Goal: Transaction & Acquisition: Book appointment/travel/reservation

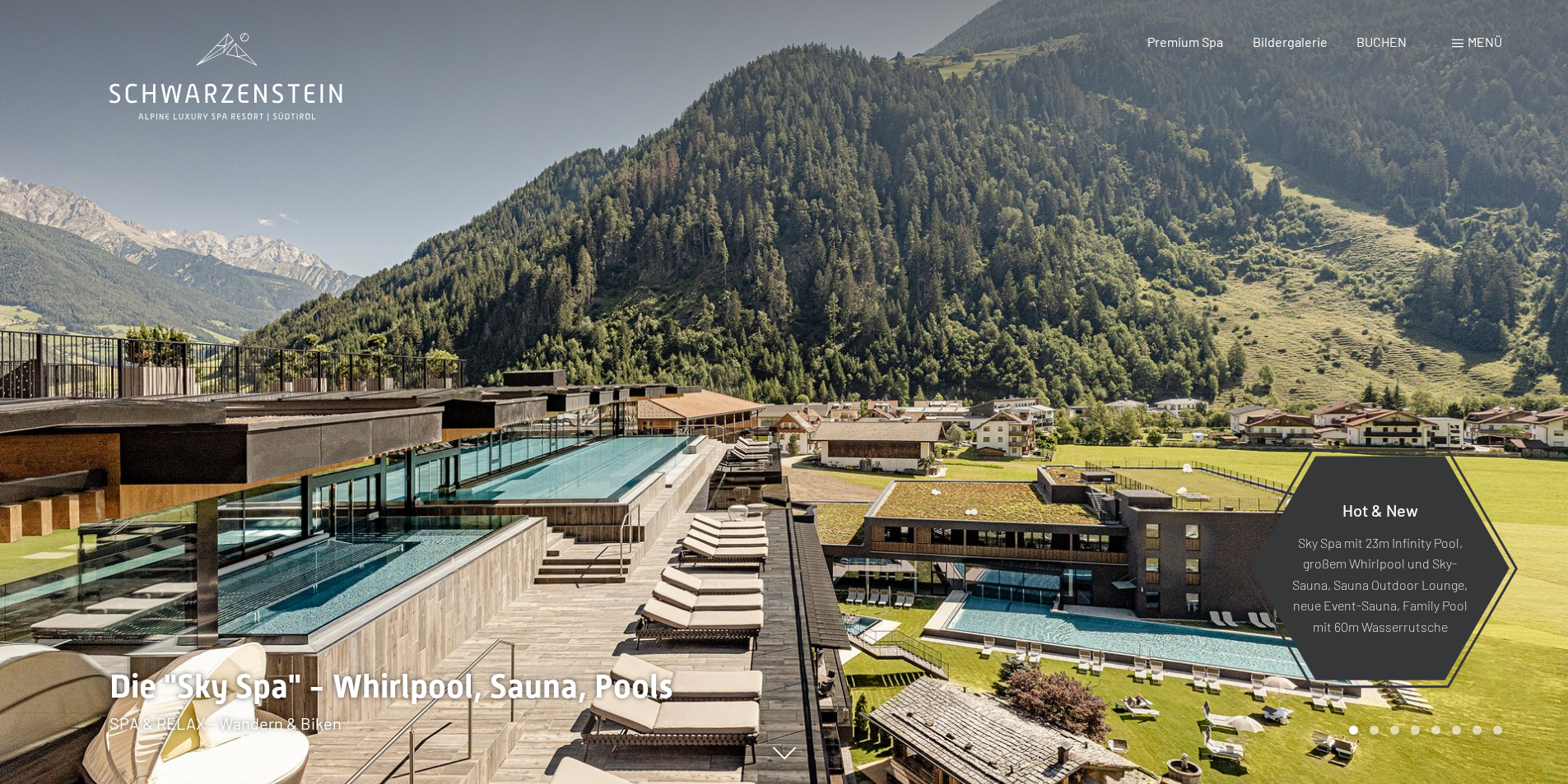
click at [1453, 41] on span at bounding box center [1458, 44] width 12 height 8
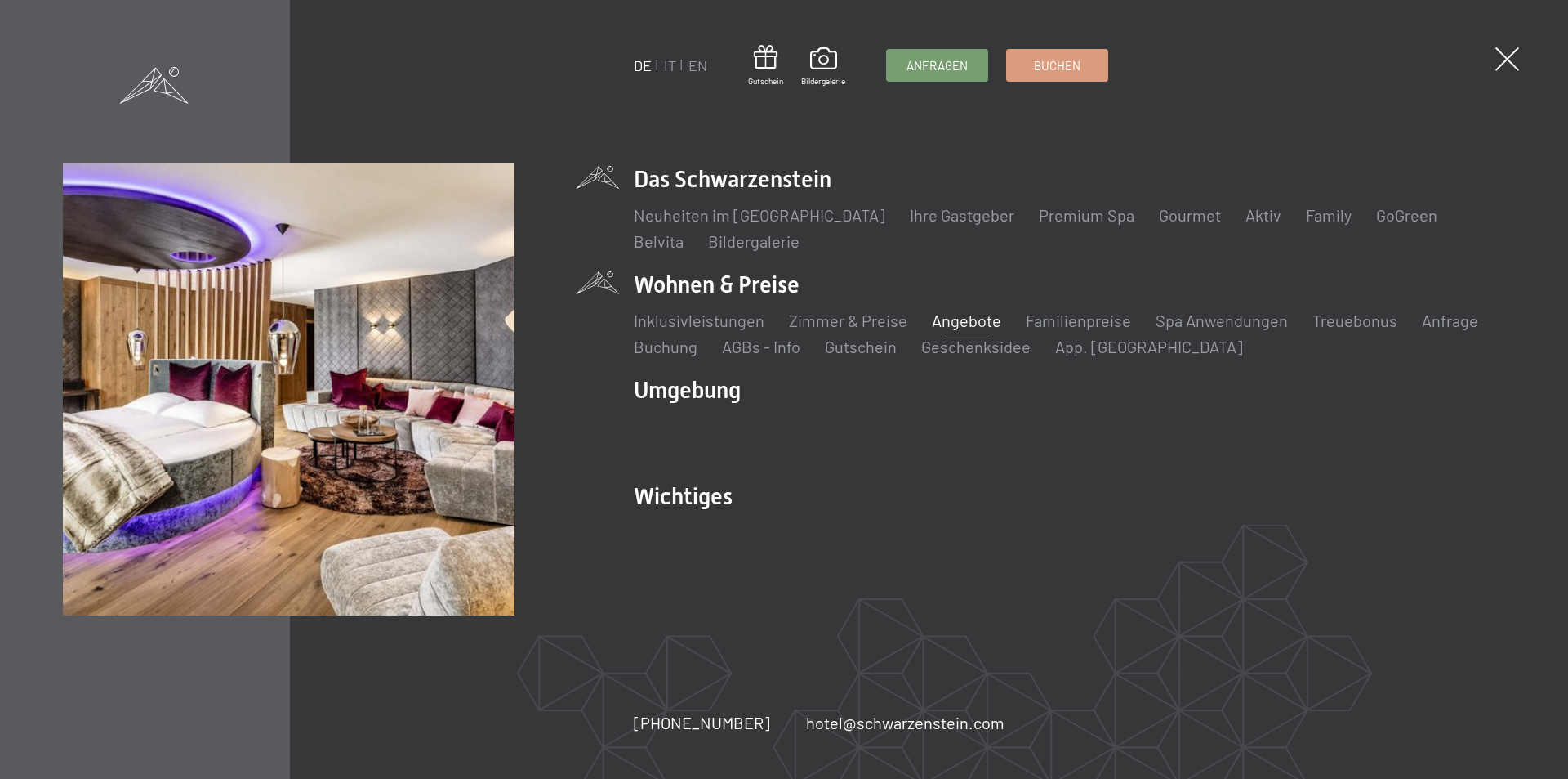
click at [946, 317] on link "Angebote" at bounding box center [967, 321] width 69 height 20
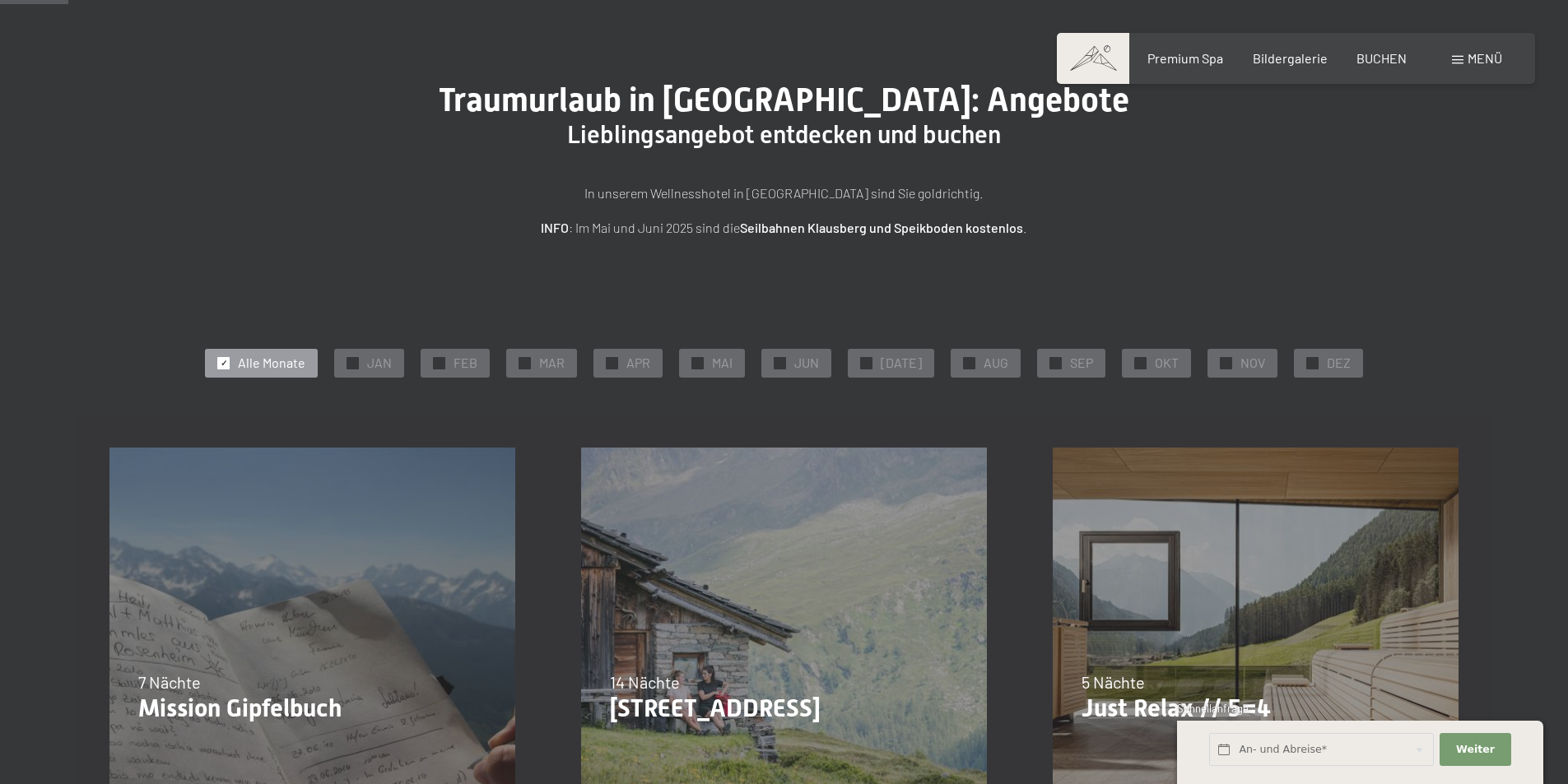
scroll to position [247, 0]
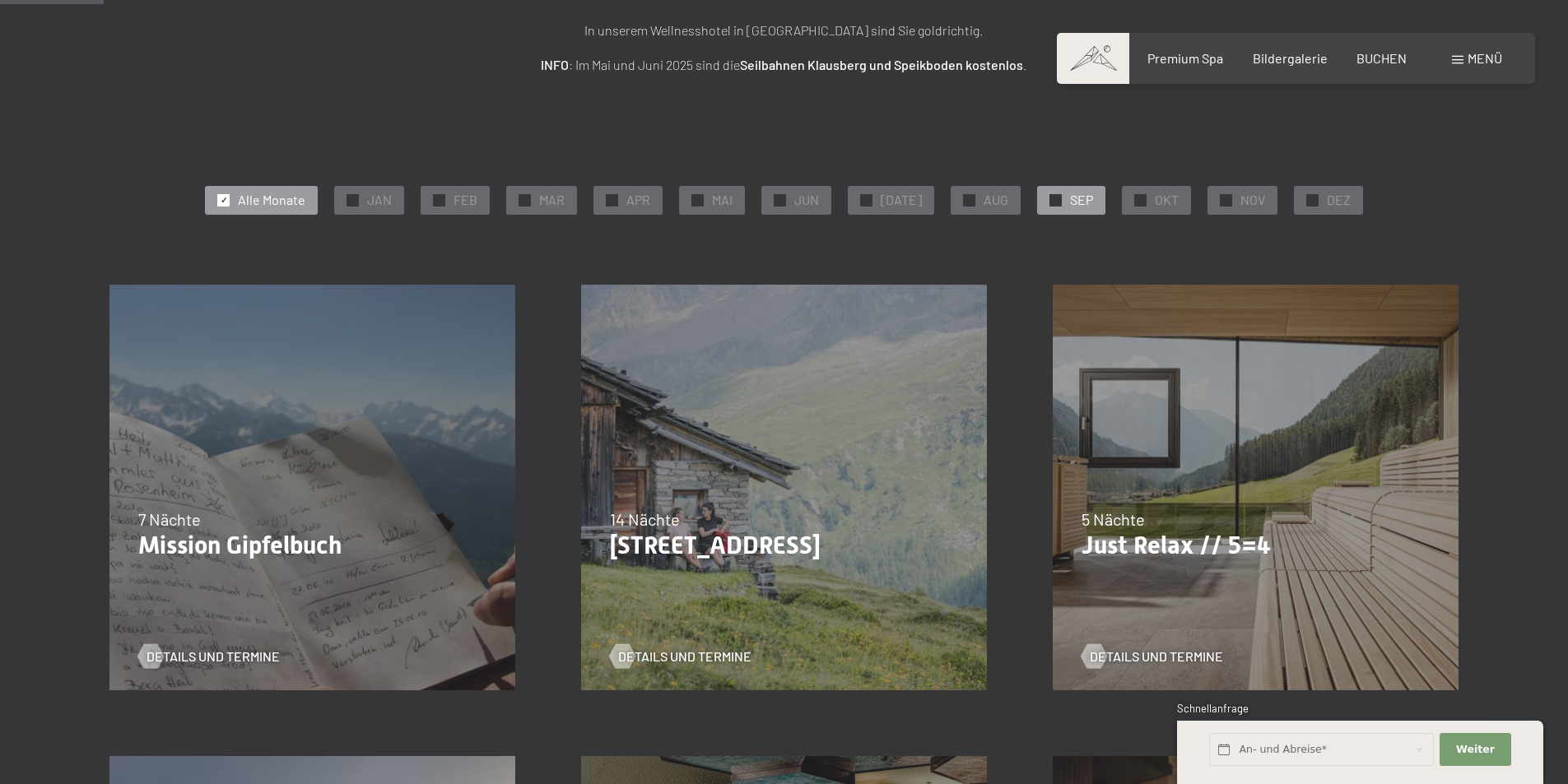
click at [1053, 202] on span "✓" at bounding box center [1056, 200] width 7 height 12
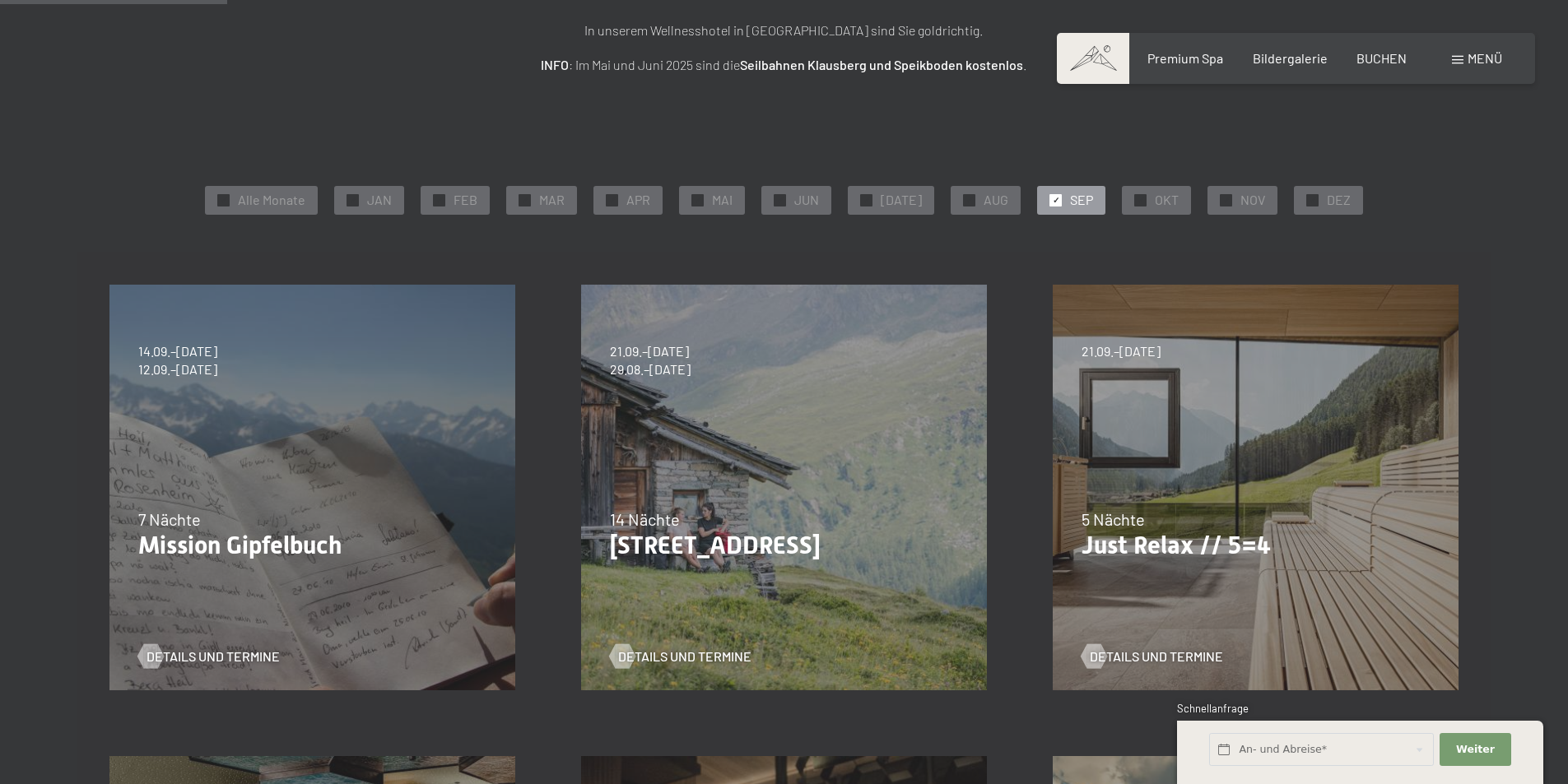
scroll to position [411, 0]
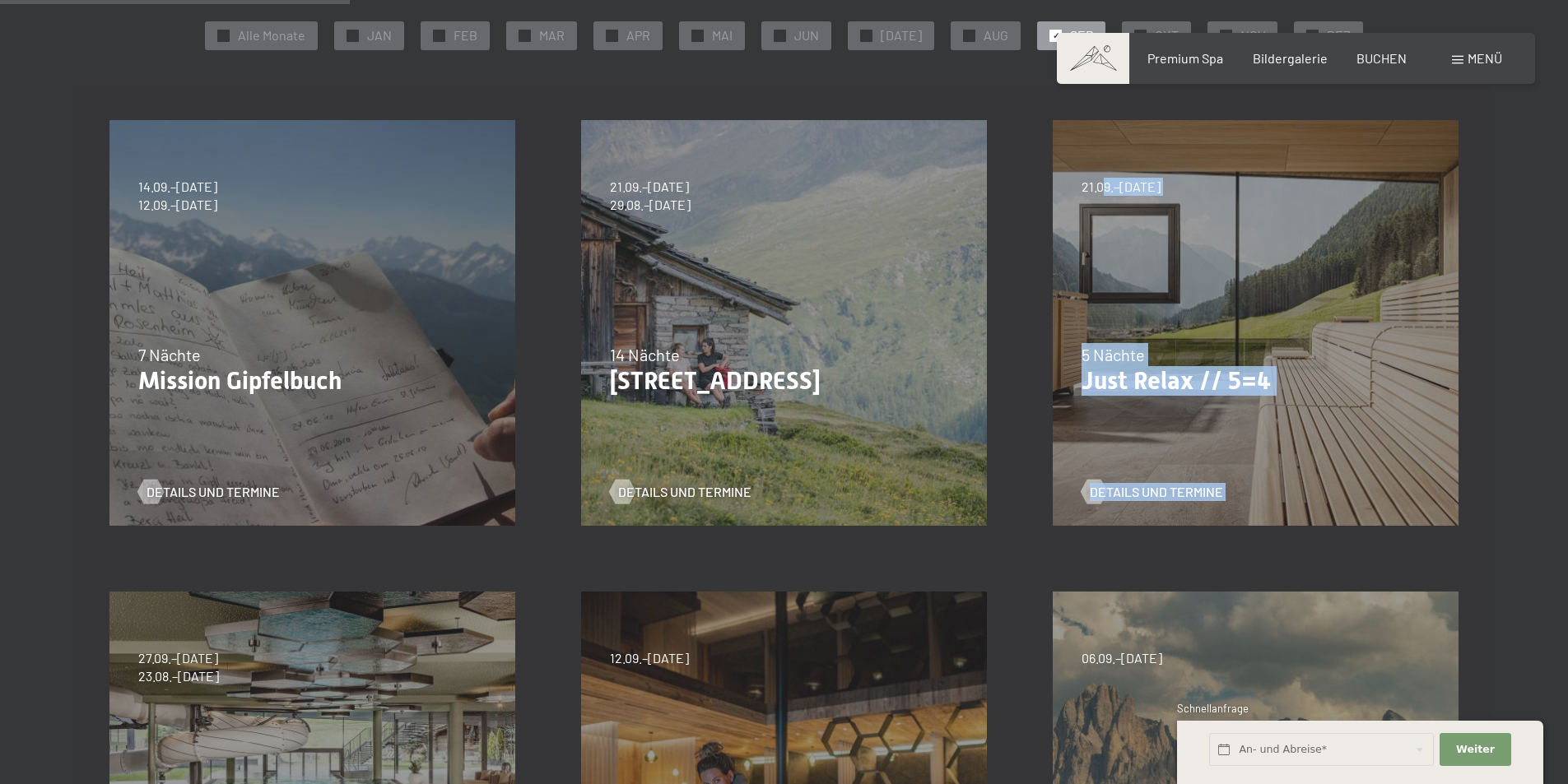
drag, startPoint x: 1099, startPoint y: 186, endPoint x: 1184, endPoint y: 185, distance: 85.0
click at [1184, 185] on div "21.09.–03.10.2025 21.12.–26.12.2025 04.01.–23.01.2026 08.03.–27.03.2026 08.11.–…" at bounding box center [1255, 322] width 471 height 471
click at [1160, 189] on span "21.09.–[DATE]" at bounding box center [1120, 187] width 79 height 18
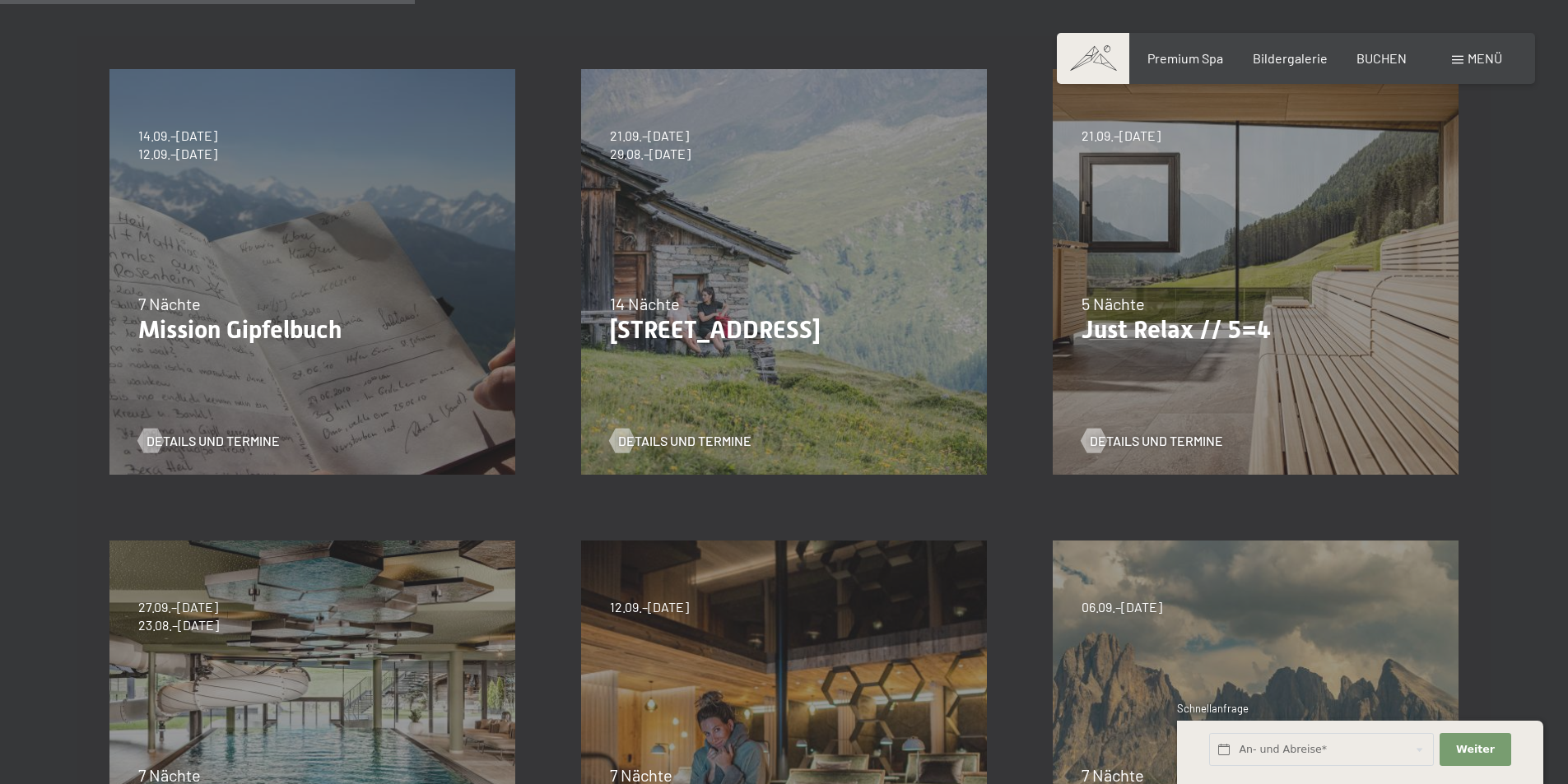
scroll to position [329, 0]
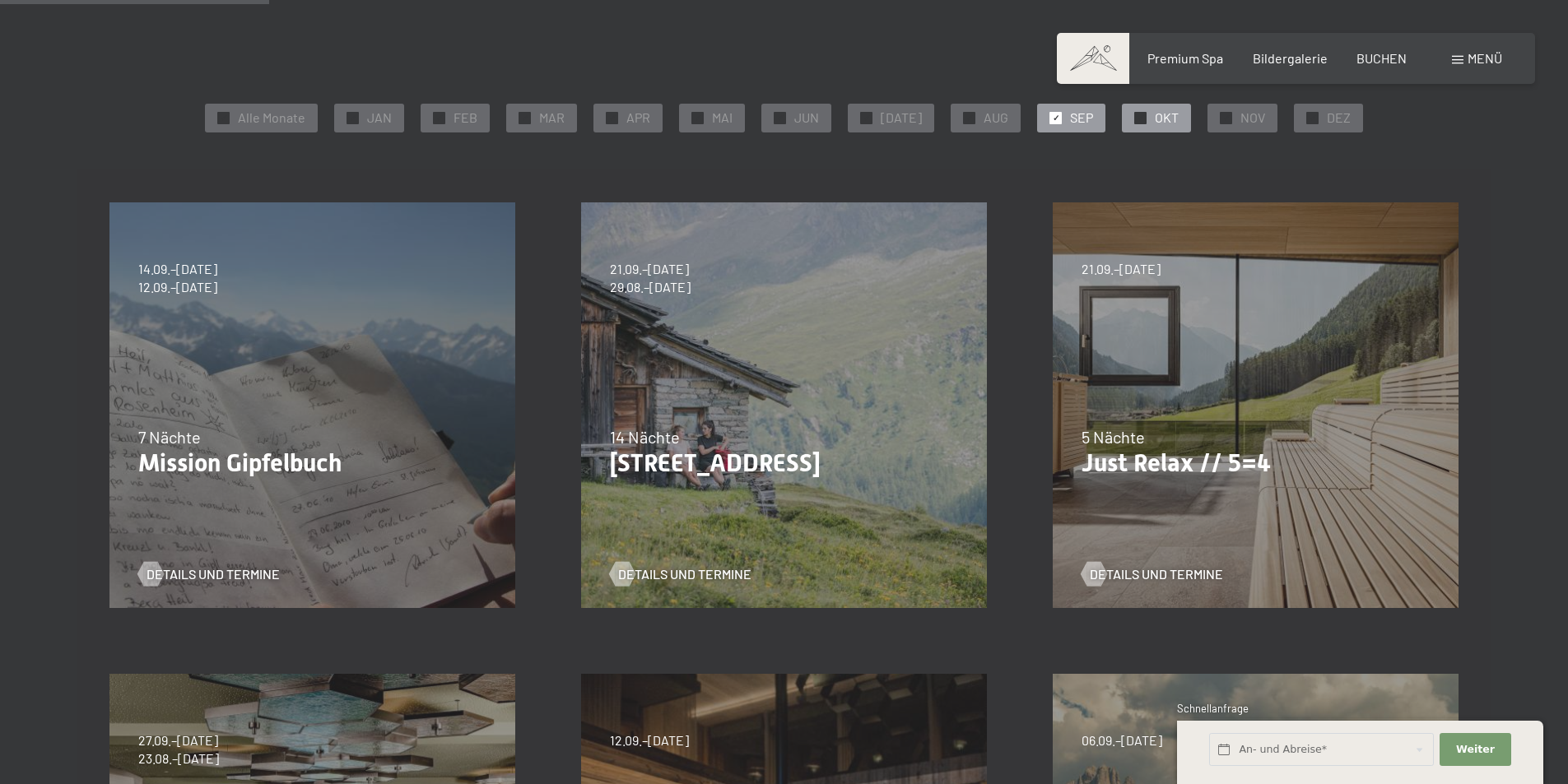
click at [1137, 120] on span "✓" at bounding box center [1141, 118] width 7 height 12
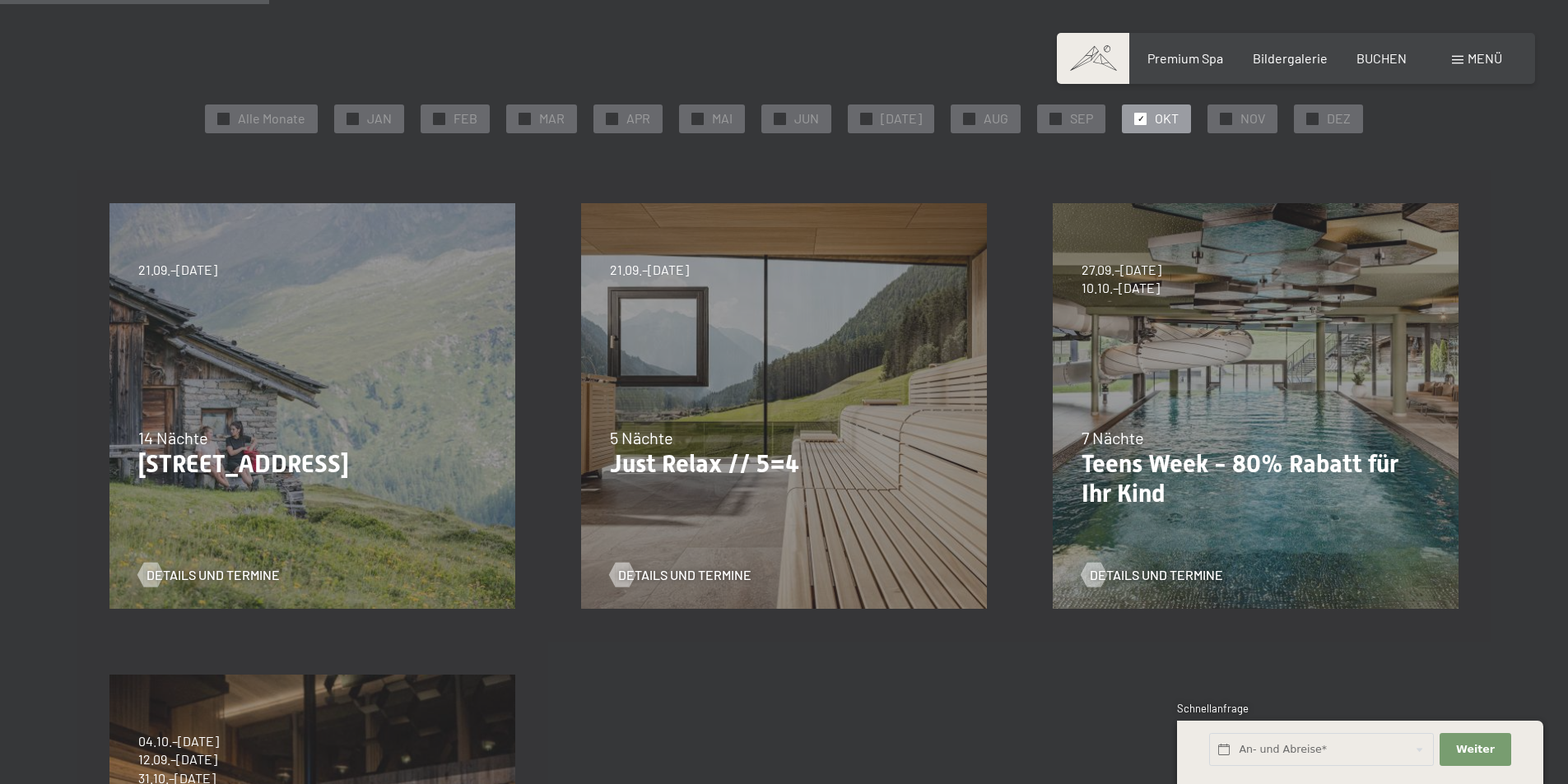
scroll to position [0, 0]
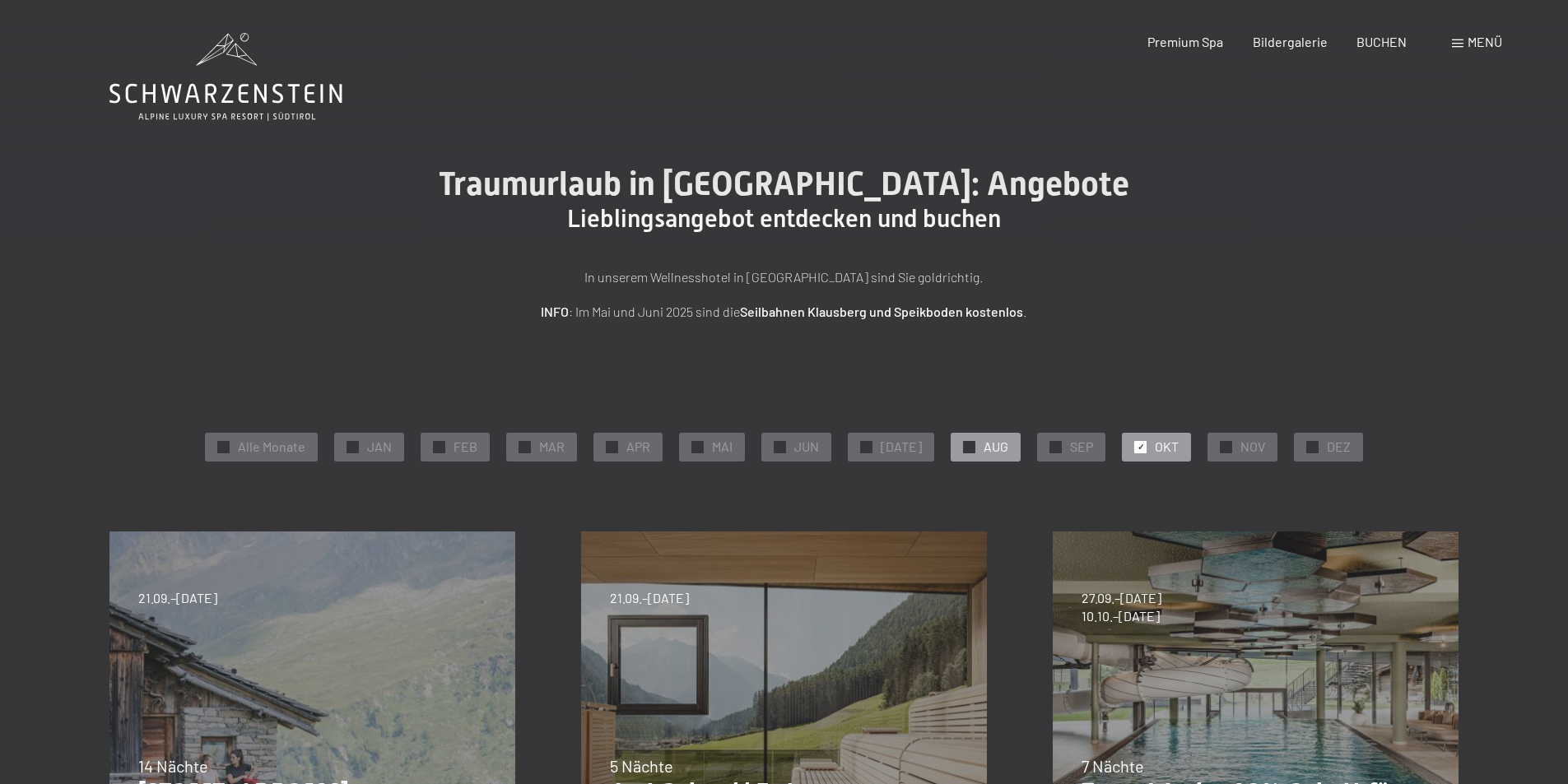
click at [963, 439] on div "✓ AUG" at bounding box center [985, 447] width 70 height 28
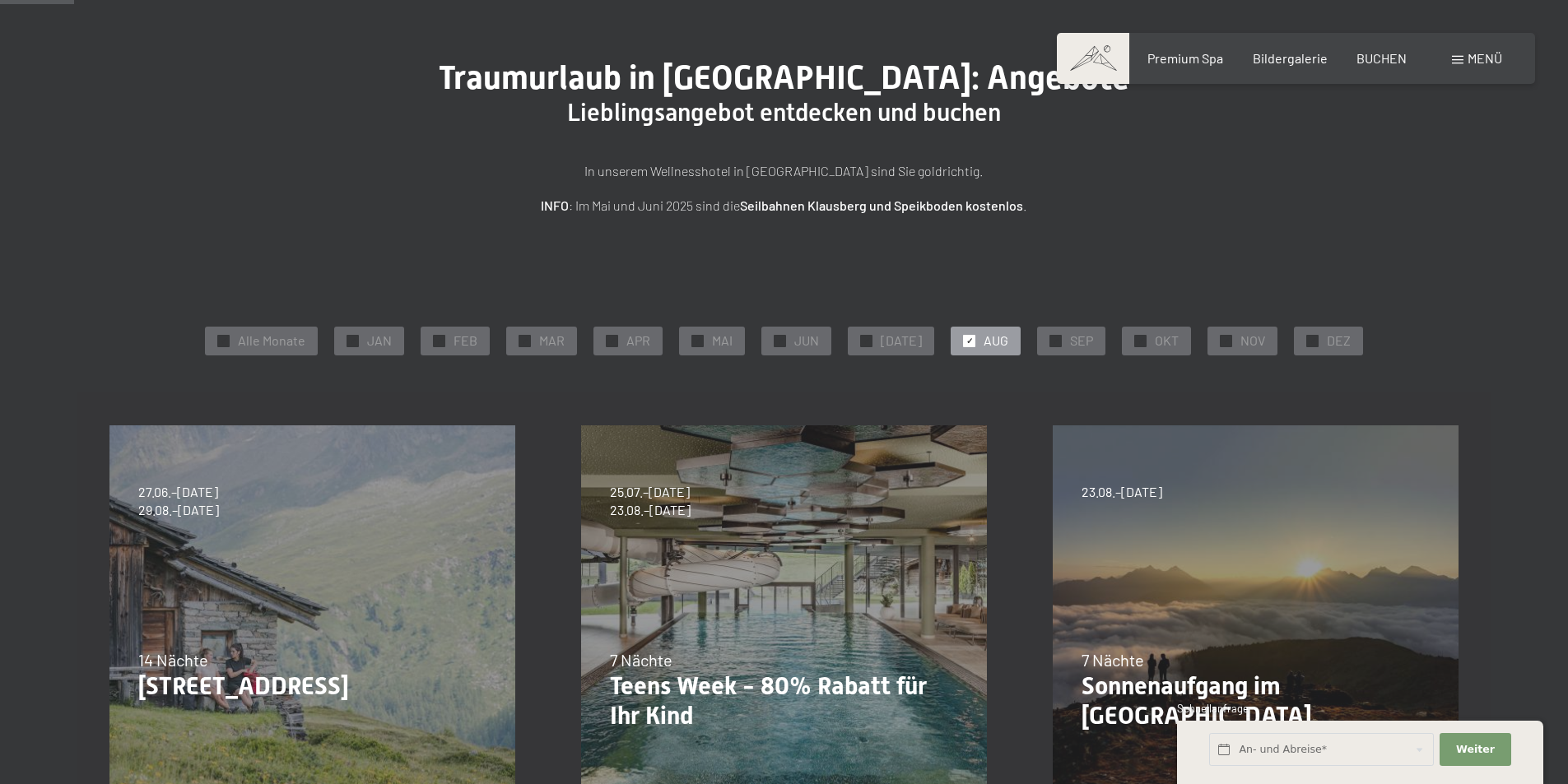
scroll to position [329, 0]
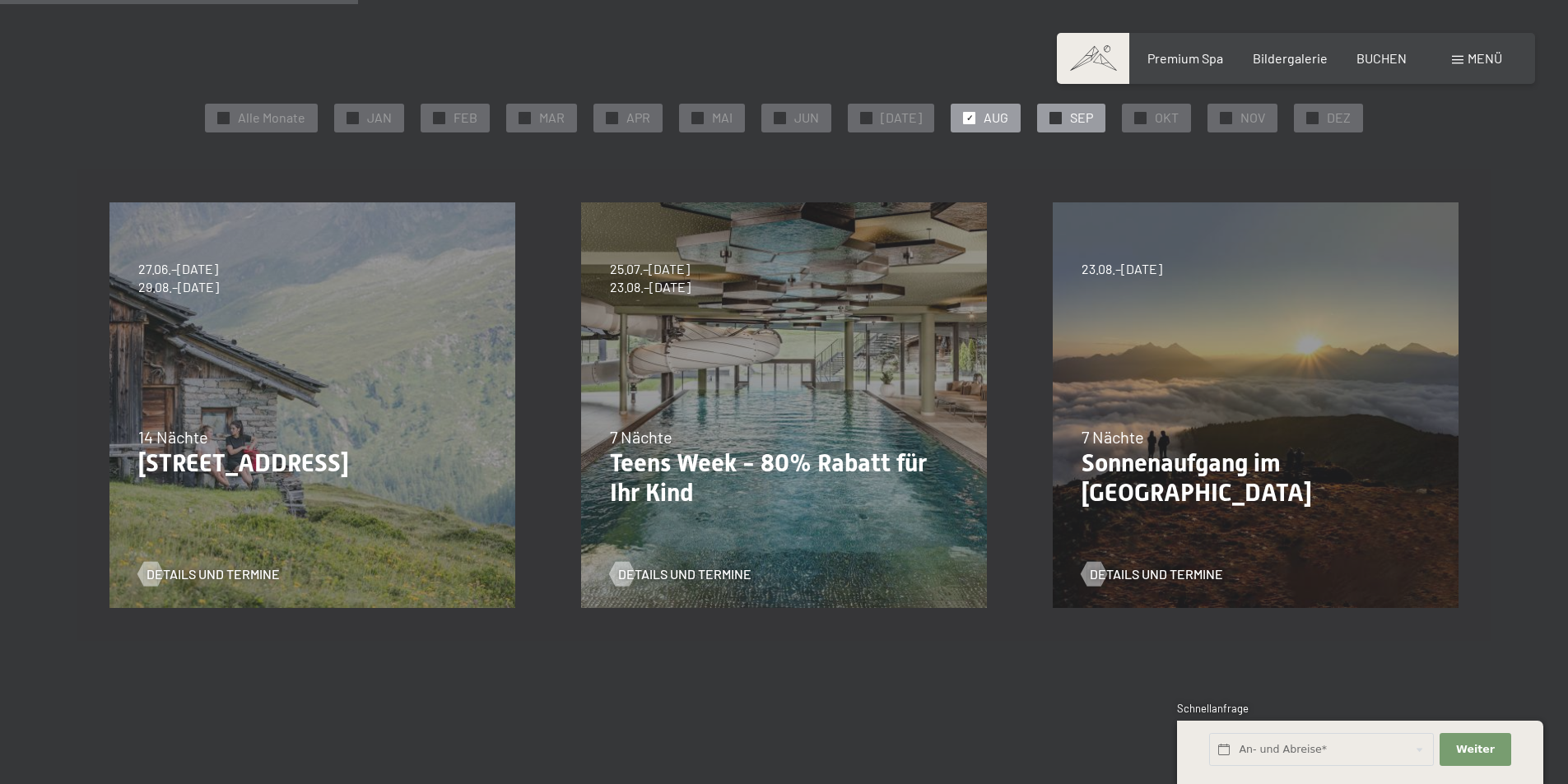
click at [1054, 125] on div "✓ SEP" at bounding box center [1071, 118] width 68 height 28
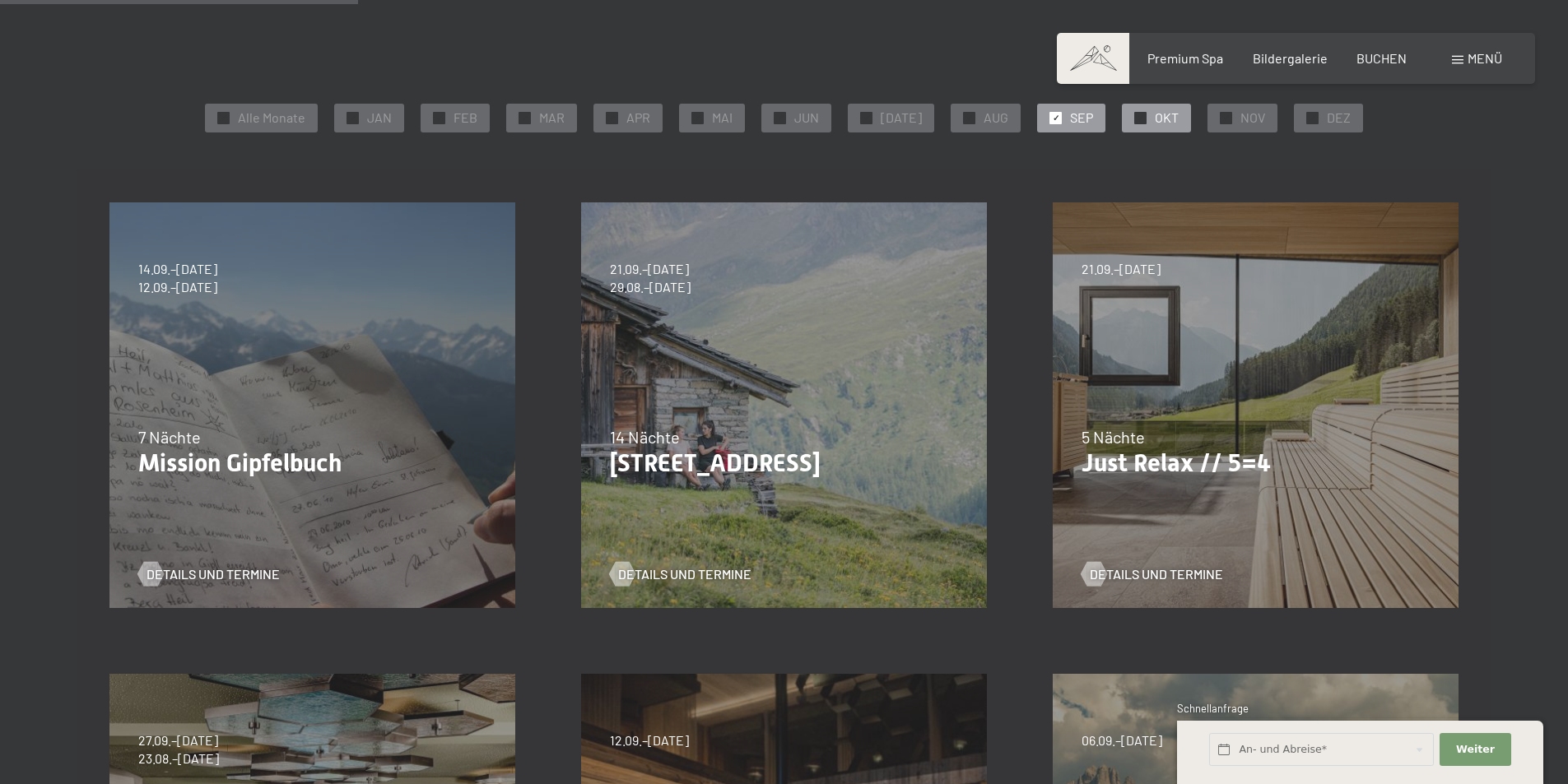
click at [1136, 119] on div at bounding box center [1140, 118] width 12 height 12
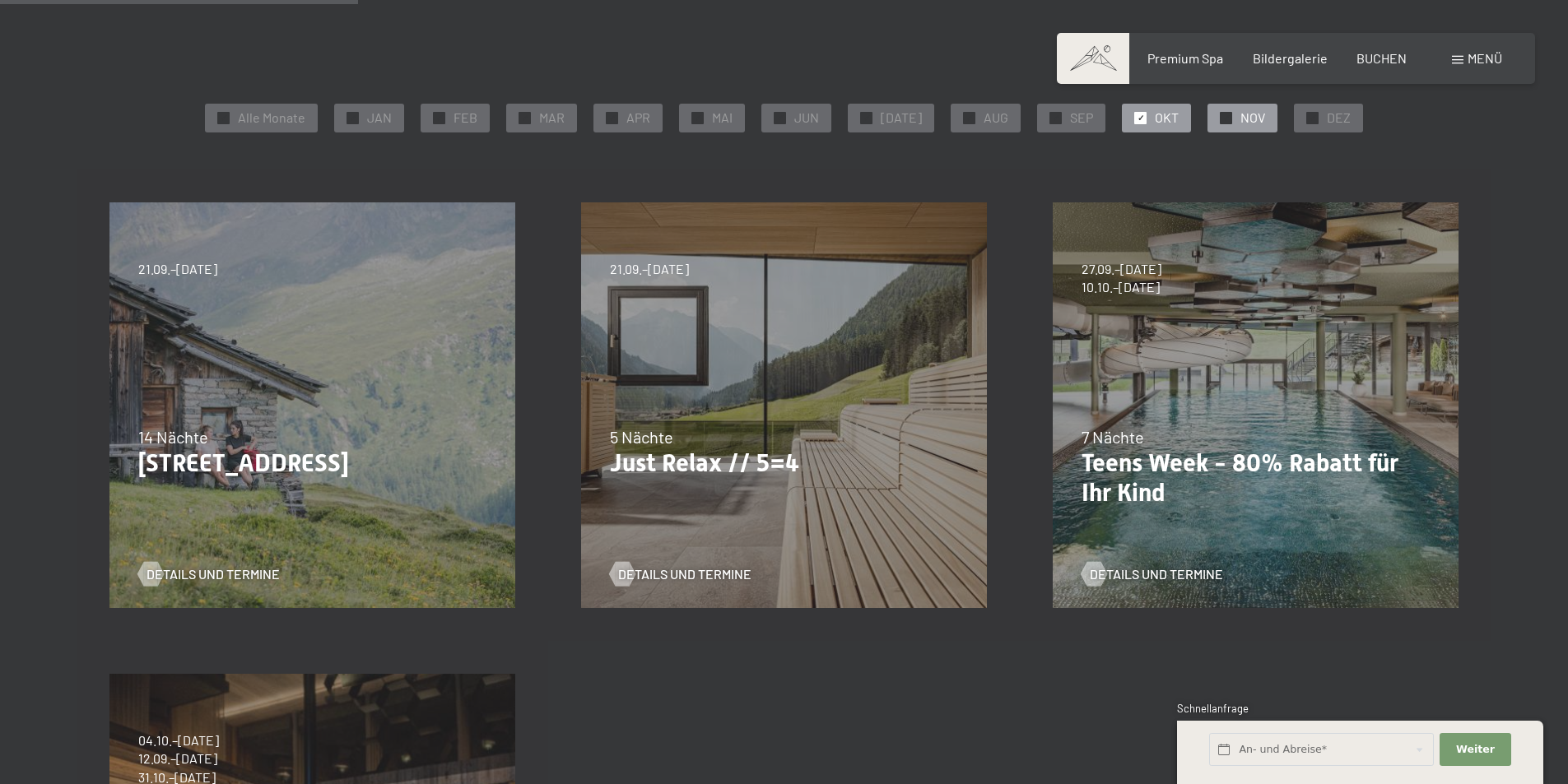
click at [1228, 120] on div "✓ NOV" at bounding box center [1242, 118] width 70 height 28
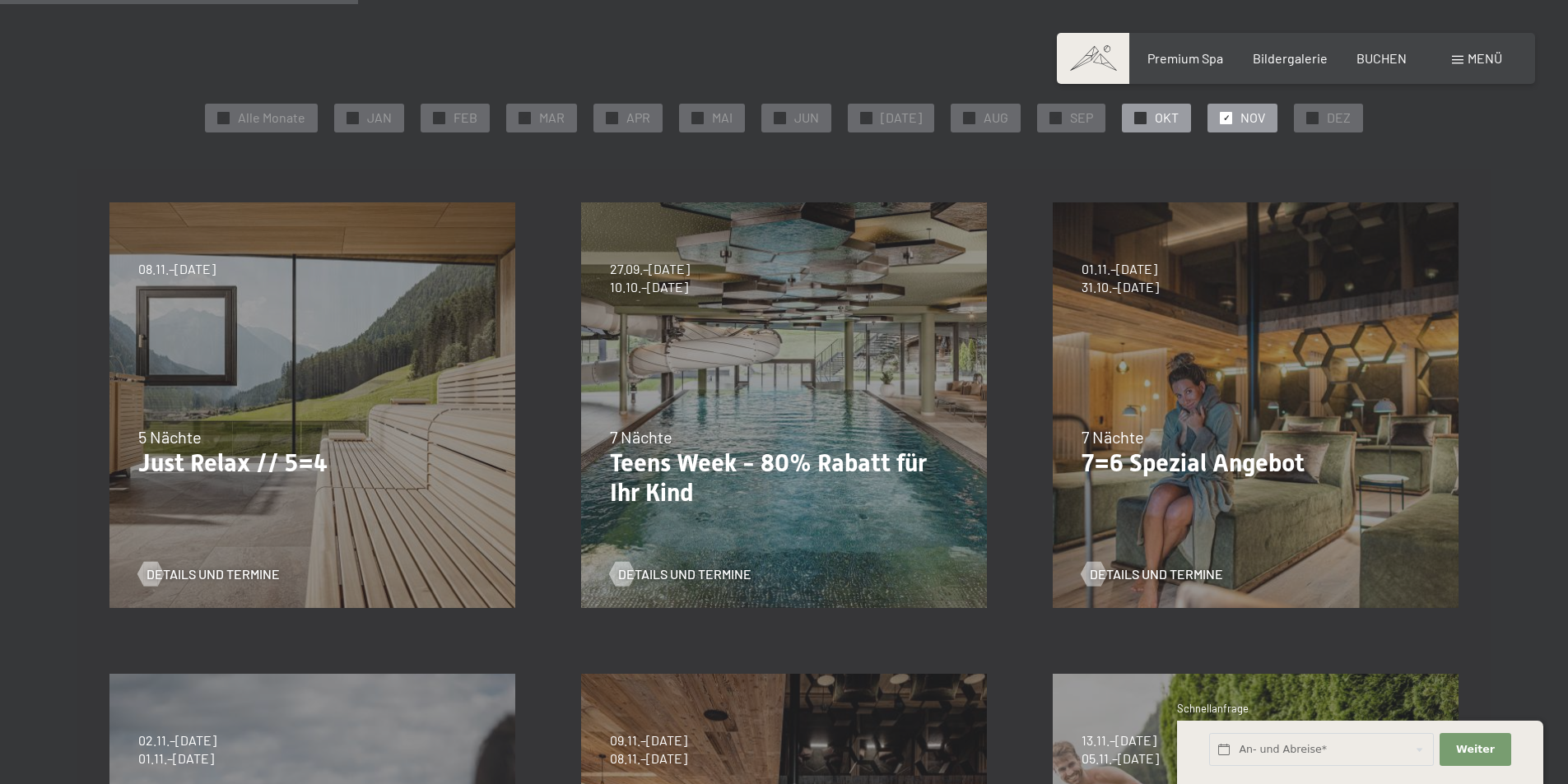
click at [1155, 117] on span "OKT" at bounding box center [1166, 118] width 24 height 18
